Goal: Information Seeking & Learning: Check status

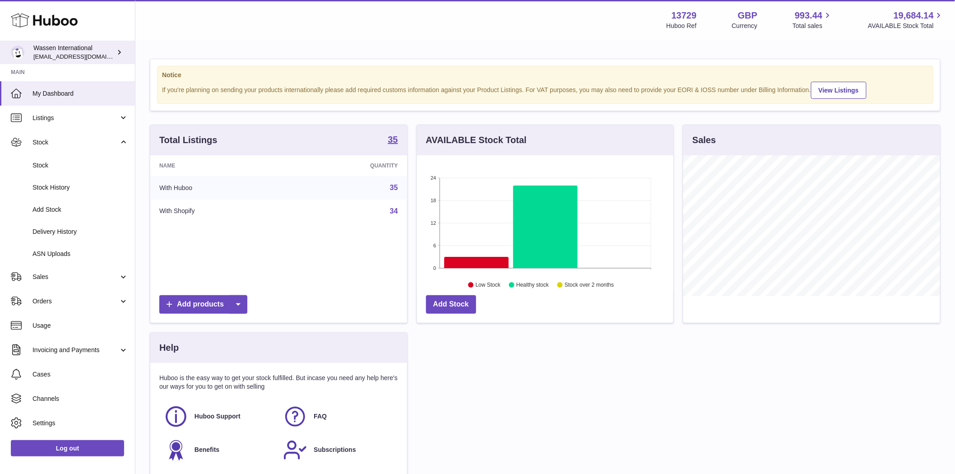
scroll to position [141, 256]
click at [487, 261] on icon at bounding box center [476, 262] width 65 height 11
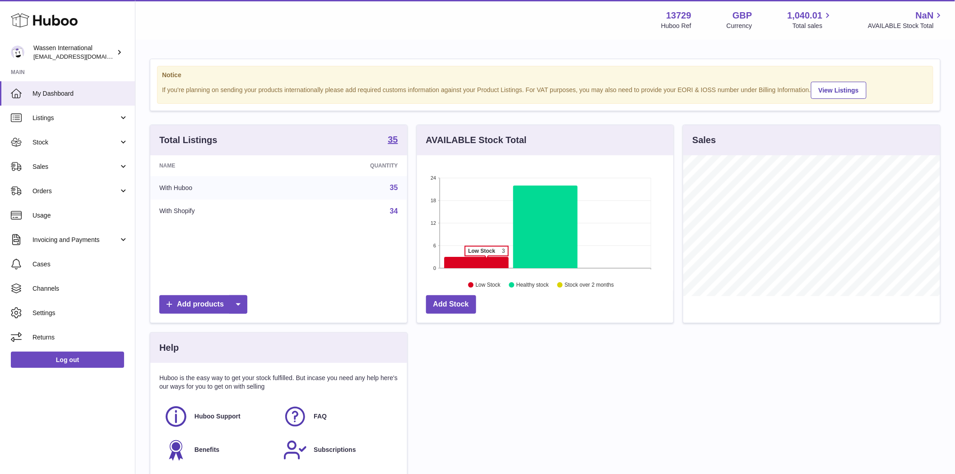
scroll to position [141, 256]
click at [486, 260] on icon at bounding box center [476, 262] width 65 height 11
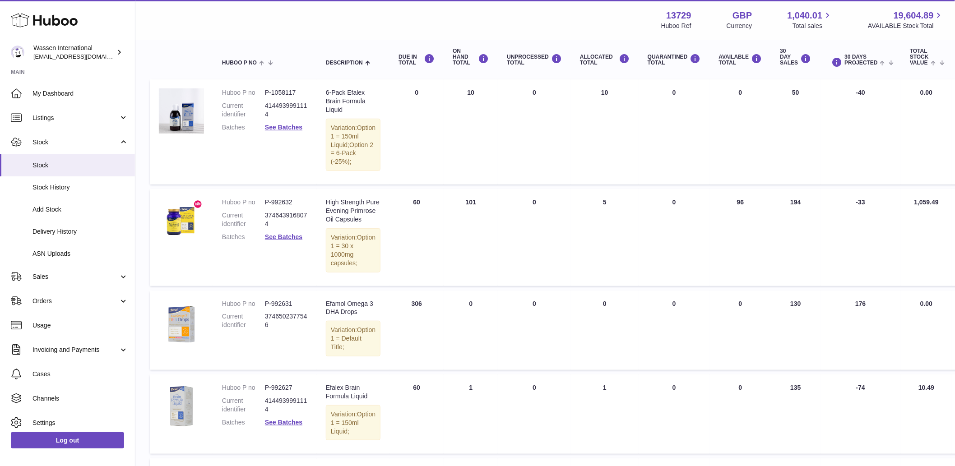
scroll to position [50, 0]
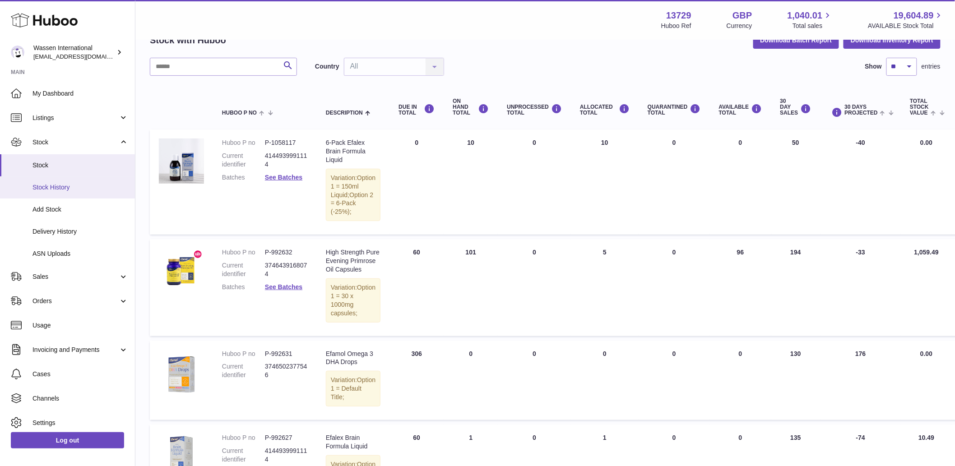
click at [67, 184] on span "Stock History" at bounding box center [80, 187] width 96 height 9
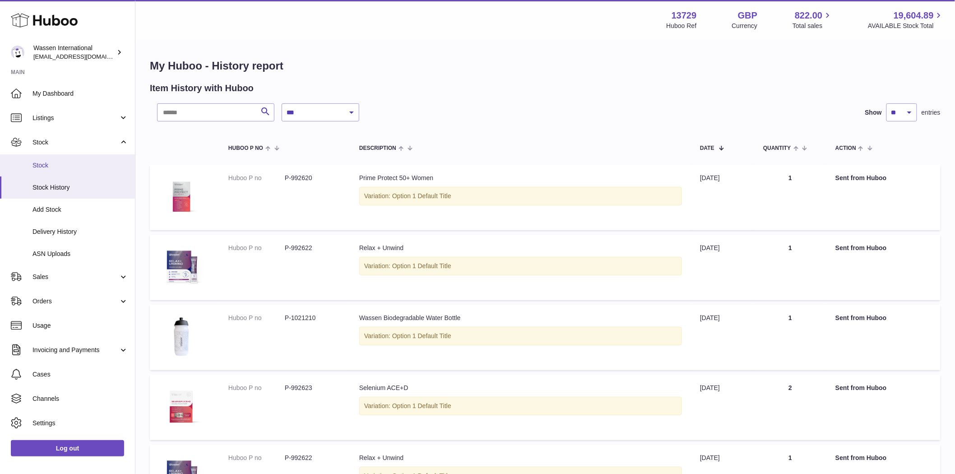
click at [65, 169] on span "Stock" at bounding box center [80, 165] width 96 height 9
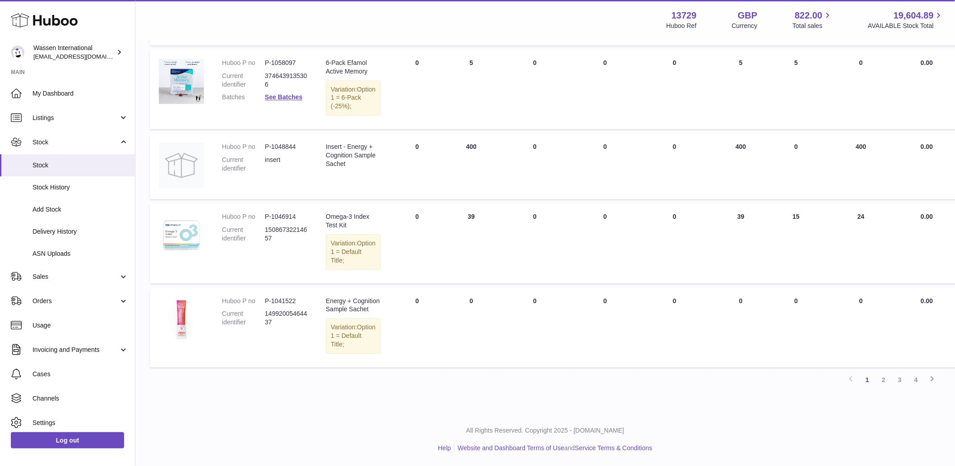
scroll to position [942, 0]
click at [879, 385] on link "2" at bounding box center [884, 380] width 16 height 16
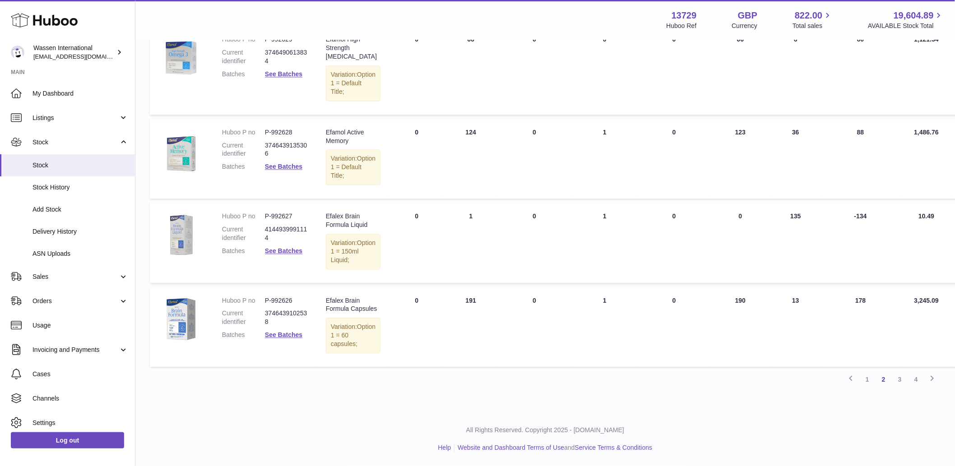
scroll to position [783, 0]
click at [904, 388] on link "3" at bounding box center [900, 380] width 16 height 16
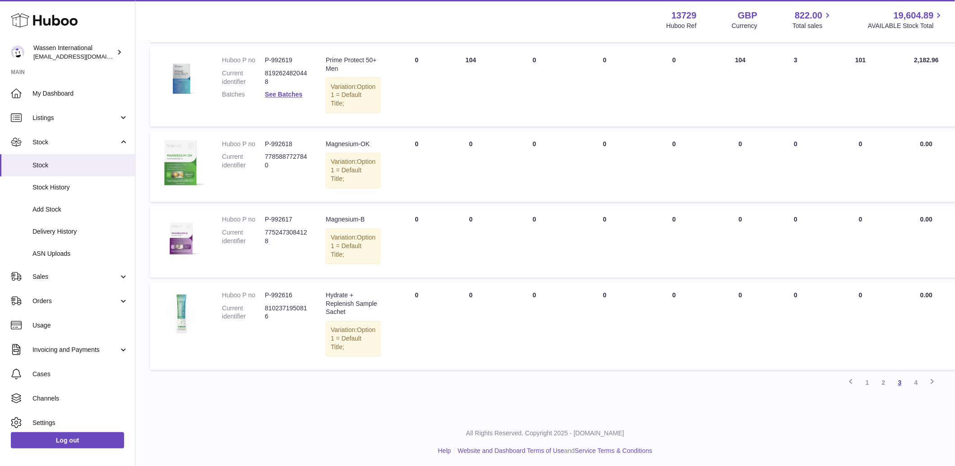
scroll to position [622, 0]
click at [538, 277] on td "UNPROCESSED Total 0" at bounding box center [534, 240] width 73 height 71
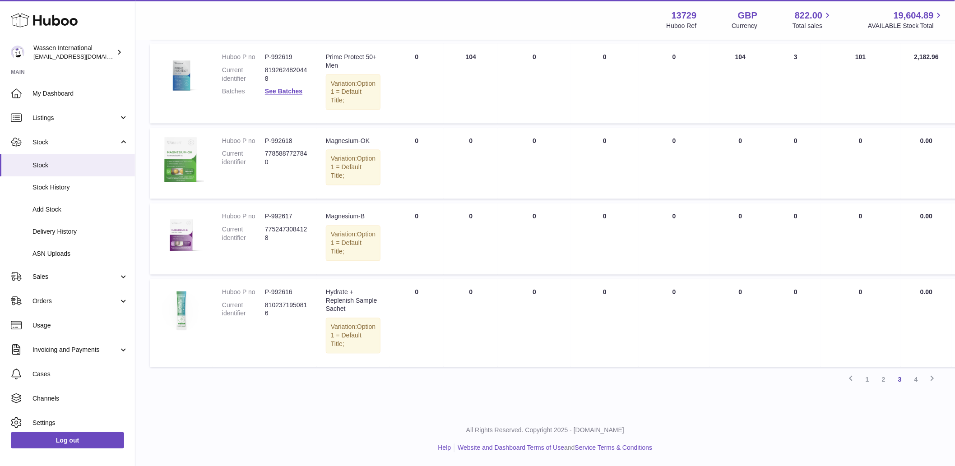
scroll to position [723, 0]
click at [919, 387] on link "4" at bounding box center [916, 380] width 16 height 16
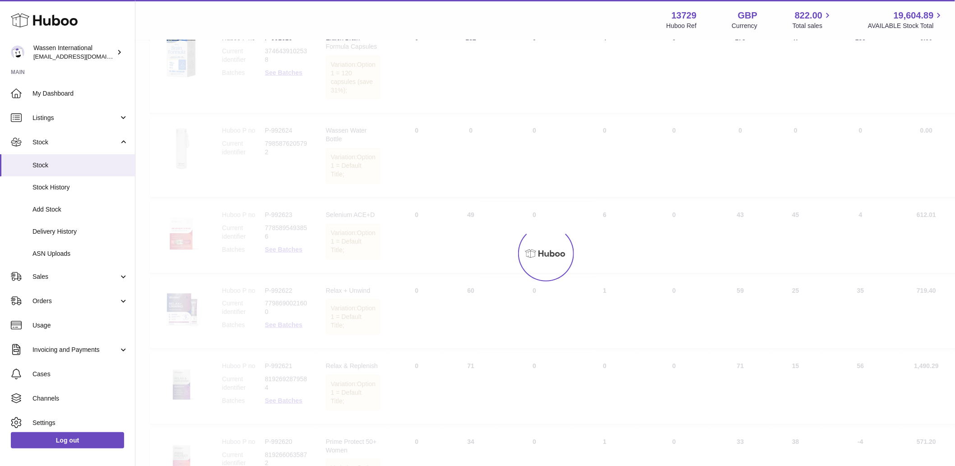
scroll to position [41, 0]
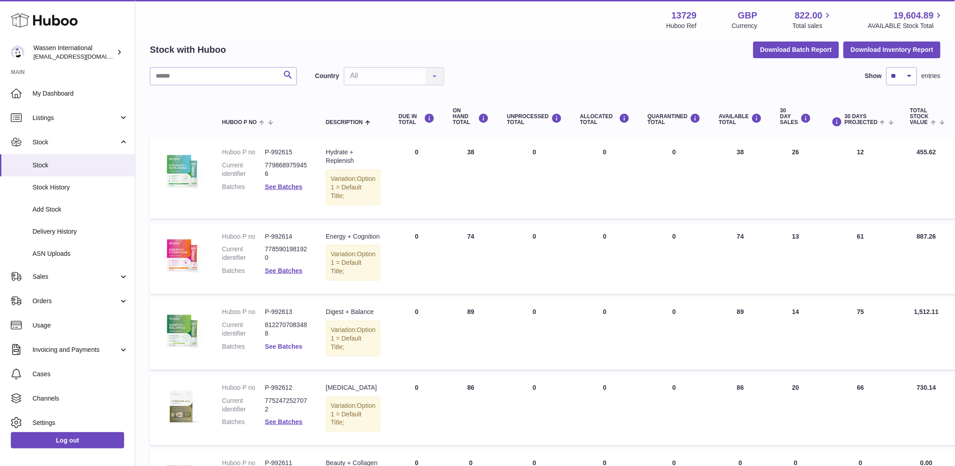
click at [285, 350] on link "See Batches" at bounding box center [283, 346] width 37 height 7
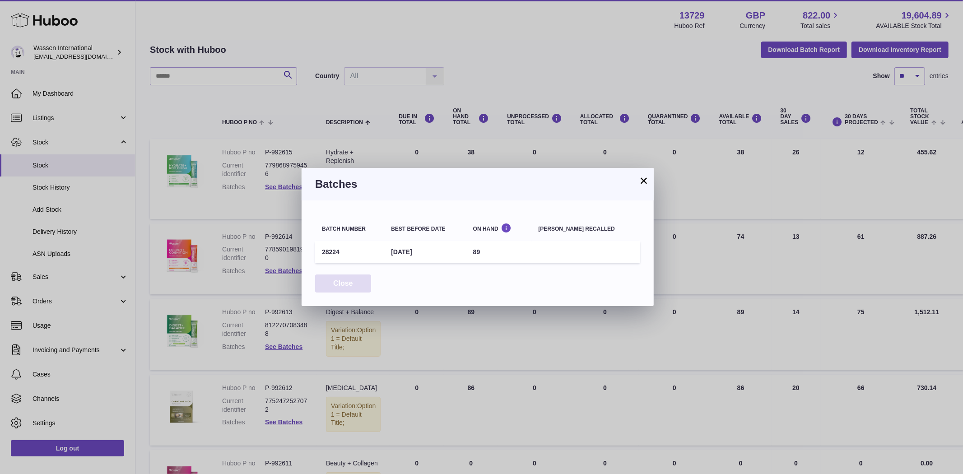
click at [341, 282] on button "Close" at bounding box center [343, 283] width 56 height 19
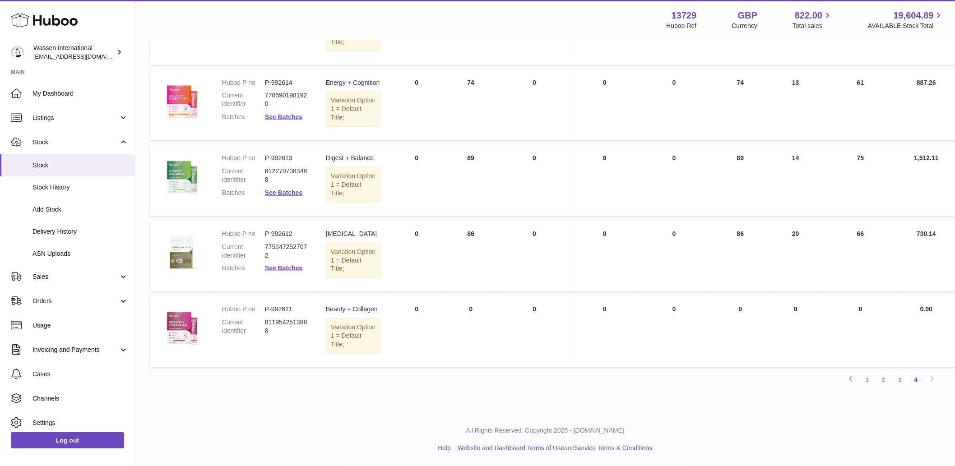
scroll to position [201, 0]
click at [286, 272] on link "See Batches" at bounding box center [283, 268] width 37 height 7
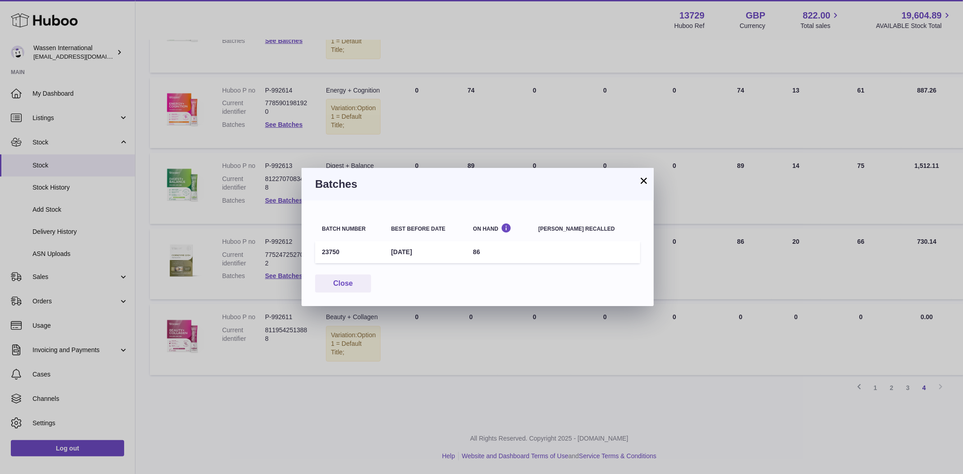
click at [645, 177] on button "×" at bounding box center [643, 180] width 11 height 11
